Goal: Use online tool/utility

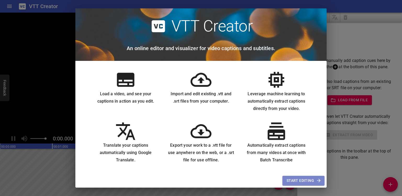
click at [303, 181] on span "Start Editing" at bounding box center [304, 180] width 34 height 7
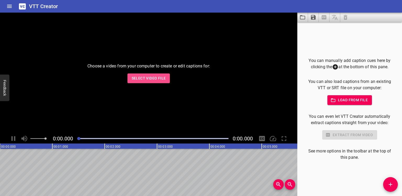
click at [146, 79] on span "Select Video File" at bounding box center [149, 78] width 34 height 7
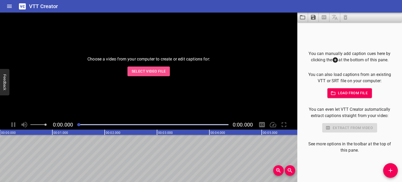
click at [149, 72] on span "Select Video File" at bounding box center [149, 71] width 34 height 7
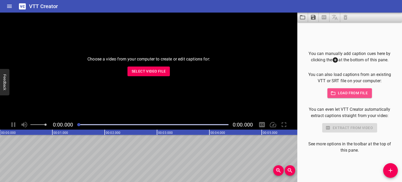
click at [353, 96] on span "Load from file" at bounding box center [350, 93] width 36 height 7
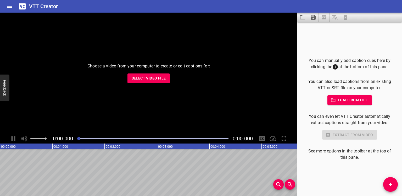
click at [145, 77] on span "Select Video File" at bounding box center [149, 78] width 34 height 7
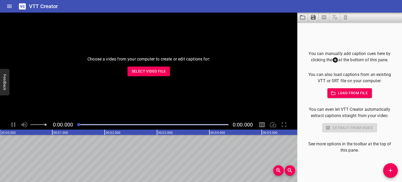
click at [202, 54] on div "Choose a video from your computer to create or edit captions for: Select Video …" at bounding box center [149, 66] width 298 height 107
click at [335, 61] on icon at bounding box center [335, 59] width 5 height 5
click at [173, 94] on div "Choose a video from your computer to create or edit captions for: Select Video …" at bounding box center [149, 66] width 298 height 107
click at [138, 124] on div "Play progress" at bounding box center [152, 124] width 151 height 1
click at [152, 127] on div at bounding box center [153, 124] width 158 height 7
